Goal: Information Seeking & Learning: Learn about a topic

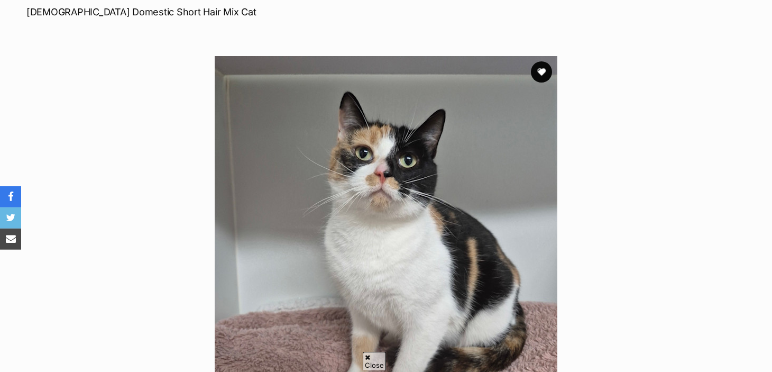
scroll to position [164, 0]
click at [541, 76] on button "favourite" at bounding box center [541, 71] width 23 height 23
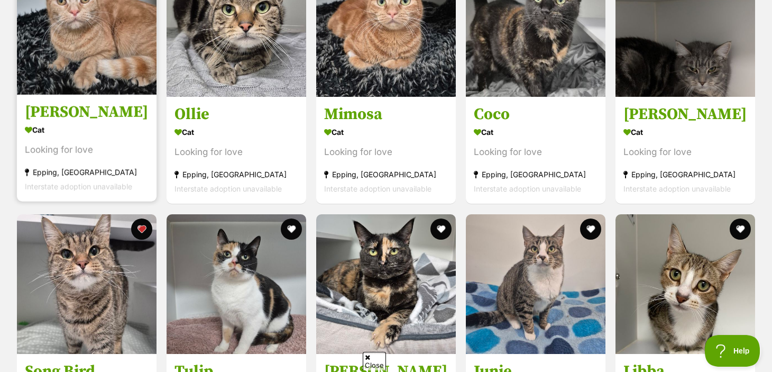
scroll to position [2848, 0]
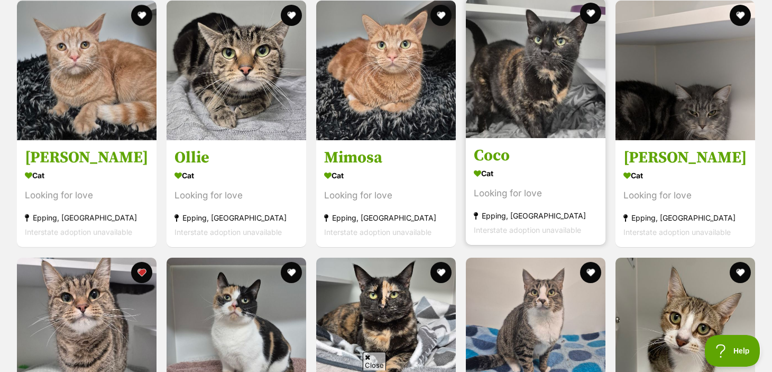
click at [498, 161] on h3 "Coco" at bounding box center [536, 156] width 124 height 20
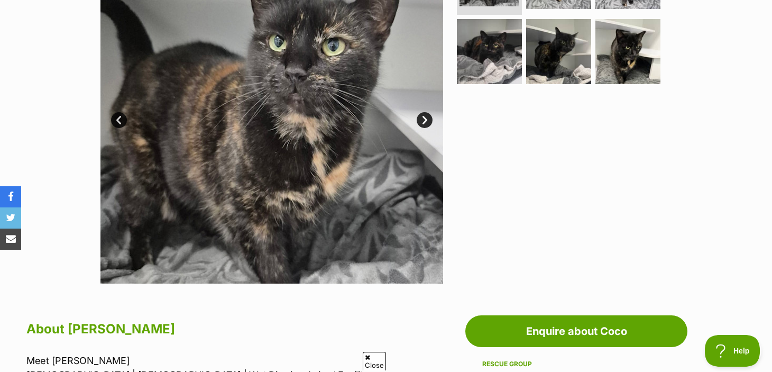
scroll to position [186, 0]
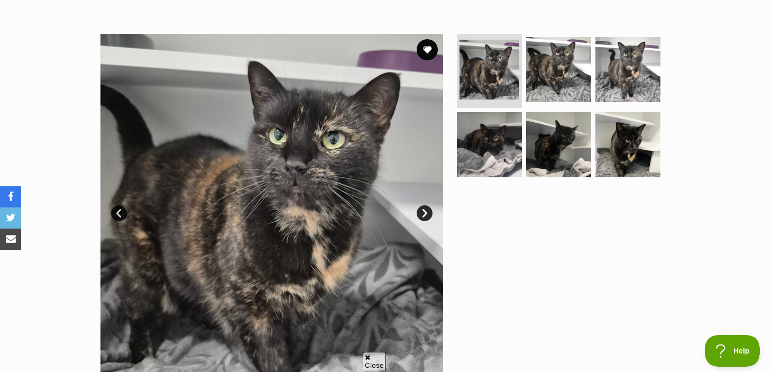
click at [424, 217] on link "Next" at bounding box center [424, 213] width 16 height 16
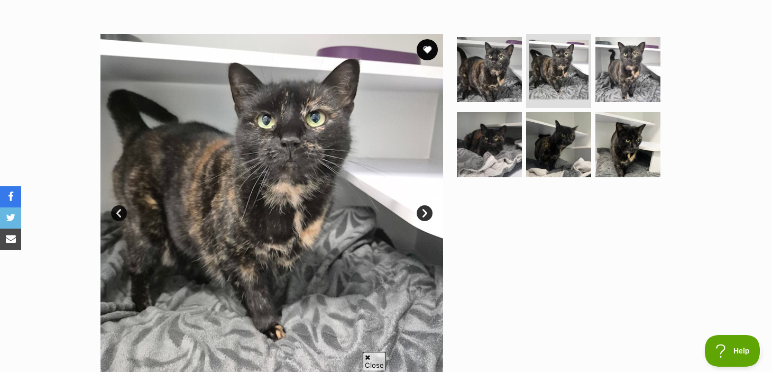
click at [422, 217] on link "Next" at bounding box center [424, 213] width 16 height 16
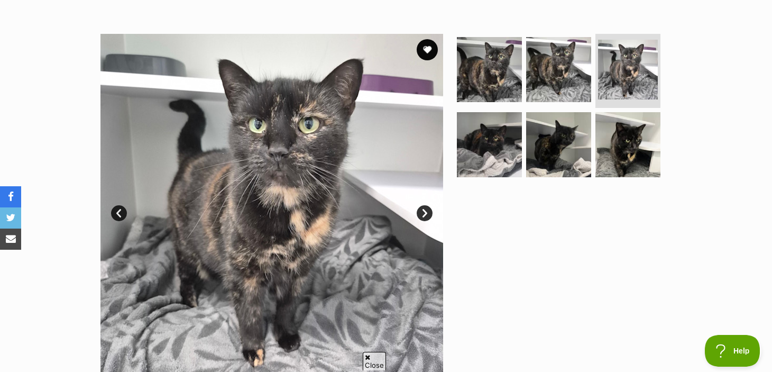
click at [422, 218] on link "Next" at bounding box center [424, 213] width 16 height 16
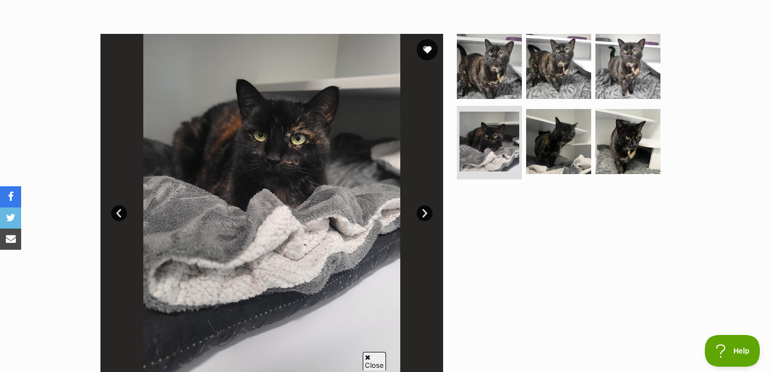
click at [422, 218] on link "Next" at bounding box center [424, 213] width 16 height 16
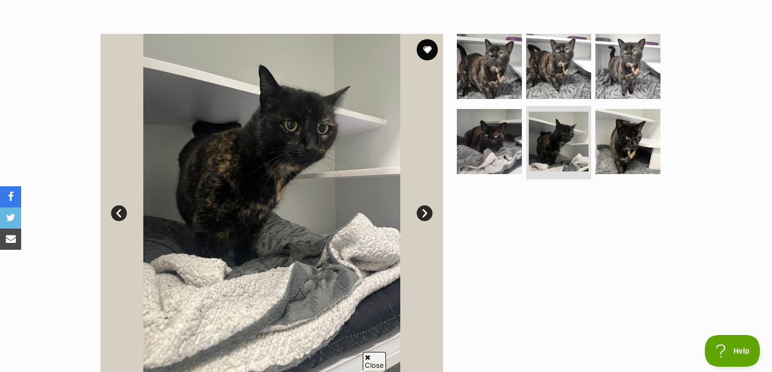
click at [422, 218] on link "Next" at bounding box center [424, 213] width 16 height 16
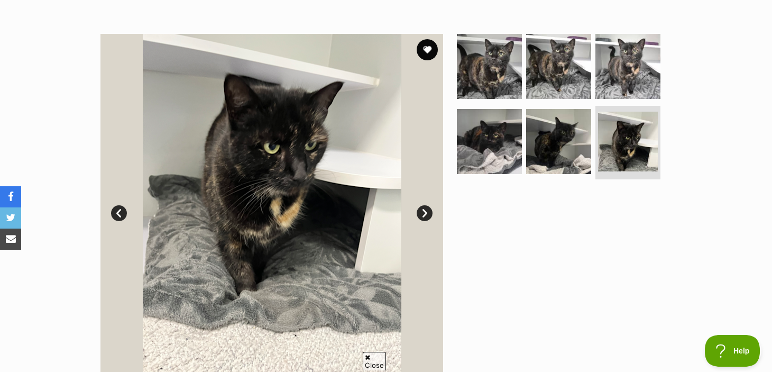
click at [422, 218] on link "Next" at bounding box center [424, 213] width 16 height 16
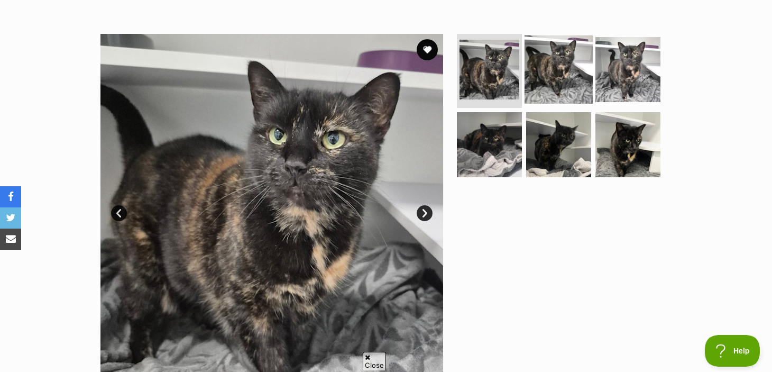
click at [548, 67] on img at bounding box center [558, 69] width 68 height 68
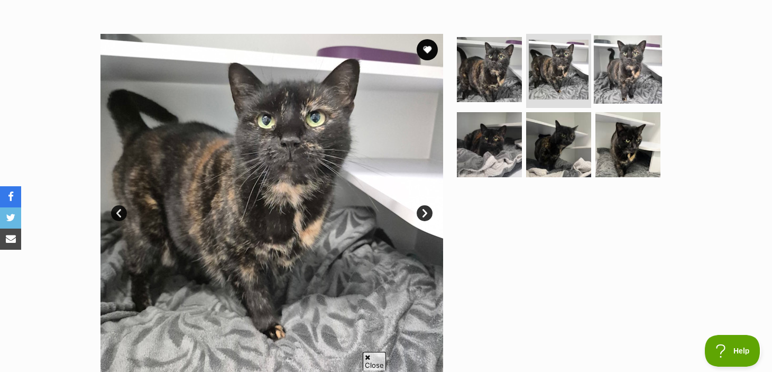
click at [618, 73] on img at bounding box center [628, 69] width 68 height 68
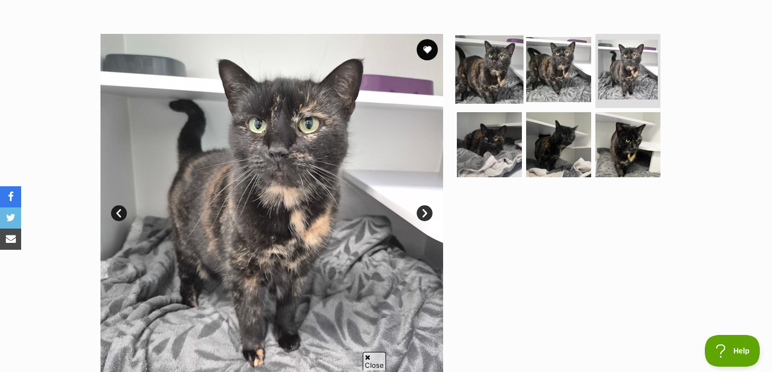
click at [495, 70] on img at bounding box center [489, 69] width 68 height 68
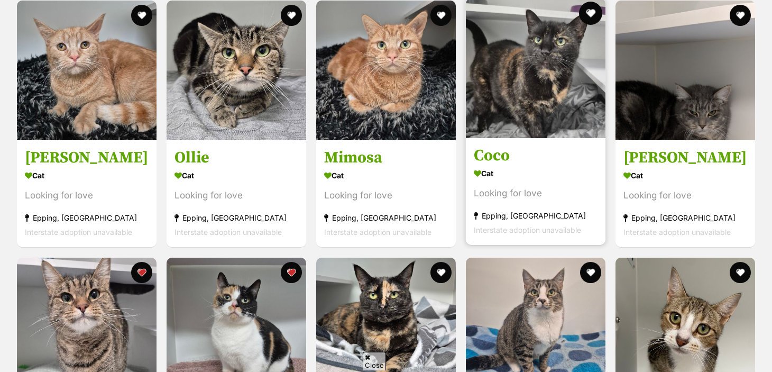
scroll to position [3516, 0]
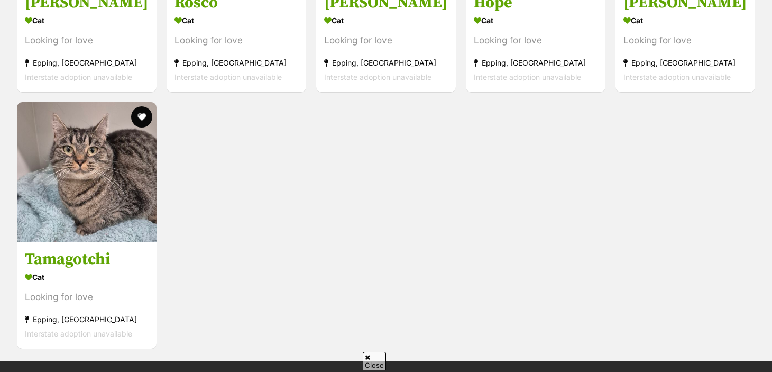
drag, startPoint x: 0, startPoint y: 0, endPoint x: 591, endPoint y: 16, distance: 591.1
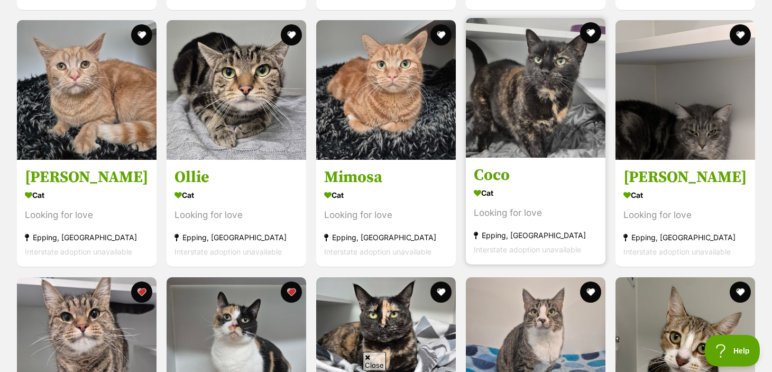
scroll to position [2772, 0]
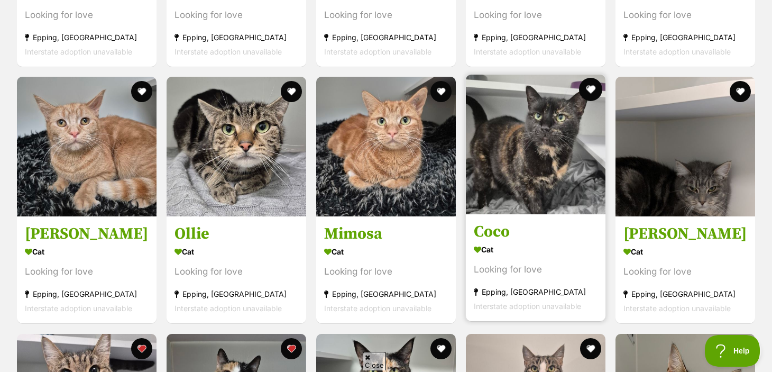
click at [590, 92] on button "favourite" at bounding box center [590, 89] width 23 height 23
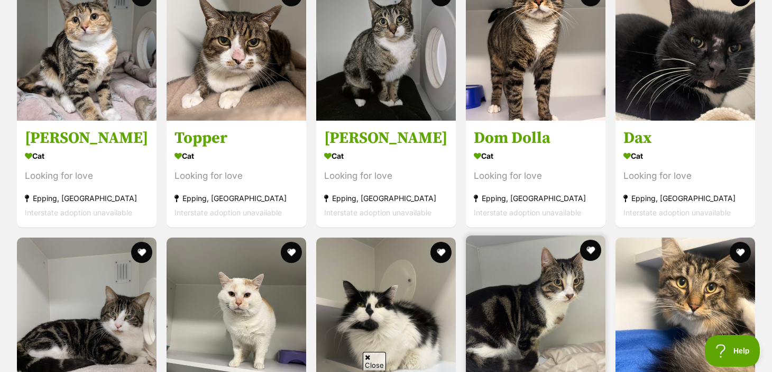
scroll to position [1748, 0]
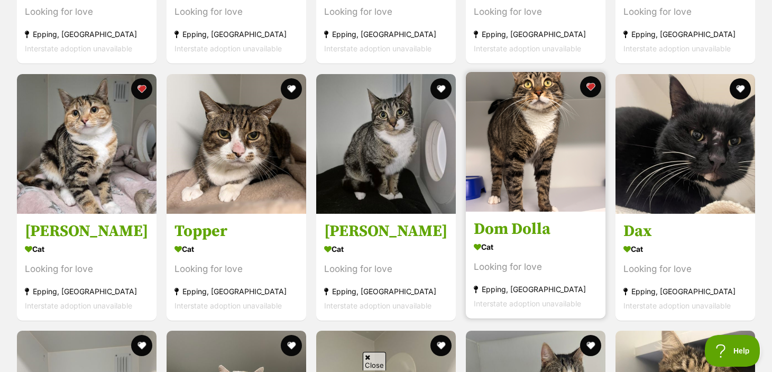
click at [502, 234] on h3 "Dom Dolla" at bounding box center [536, 229] width 124 height 20
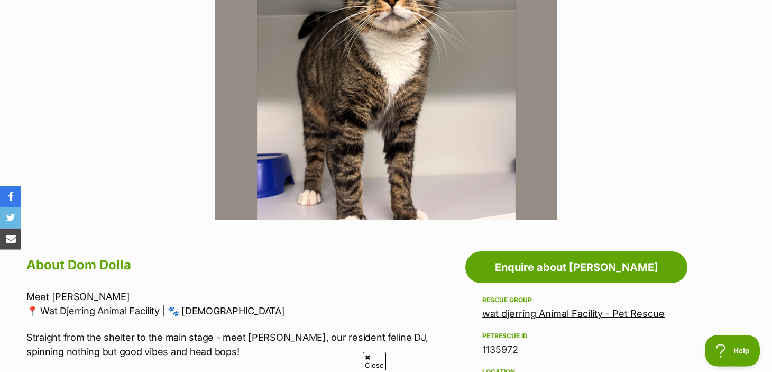
scroll to position [279, 0]
